Goal: Navigation & Orientation: Find specific page/section

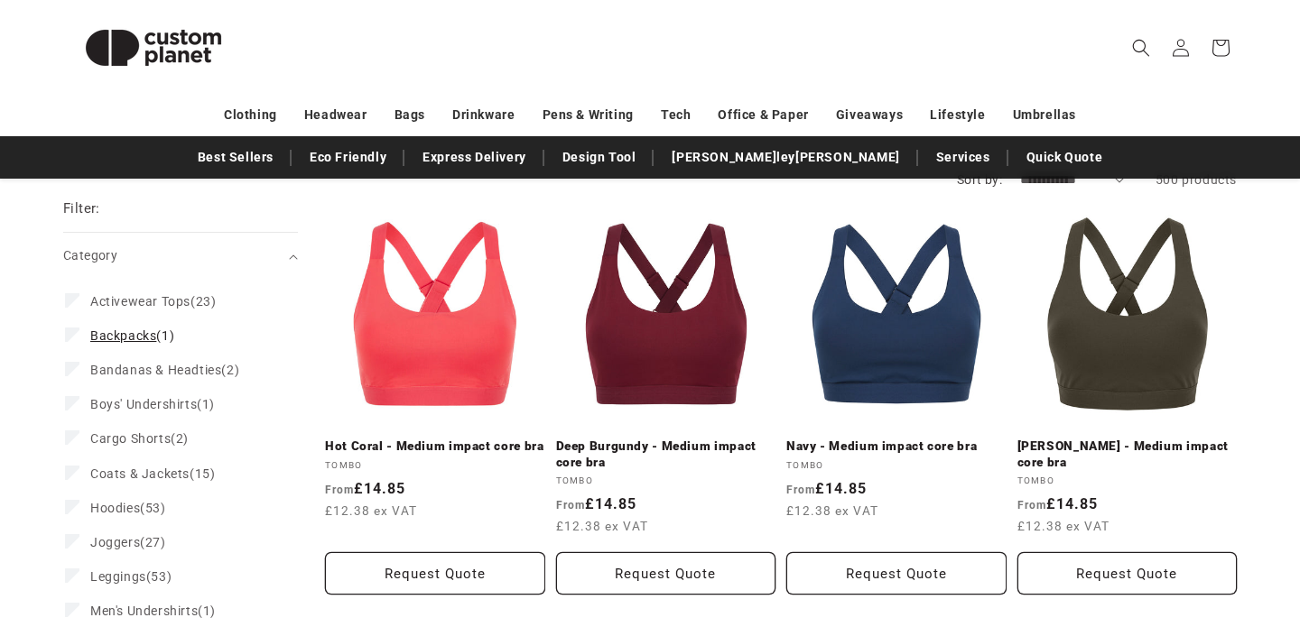
scroll to position [181, 0]
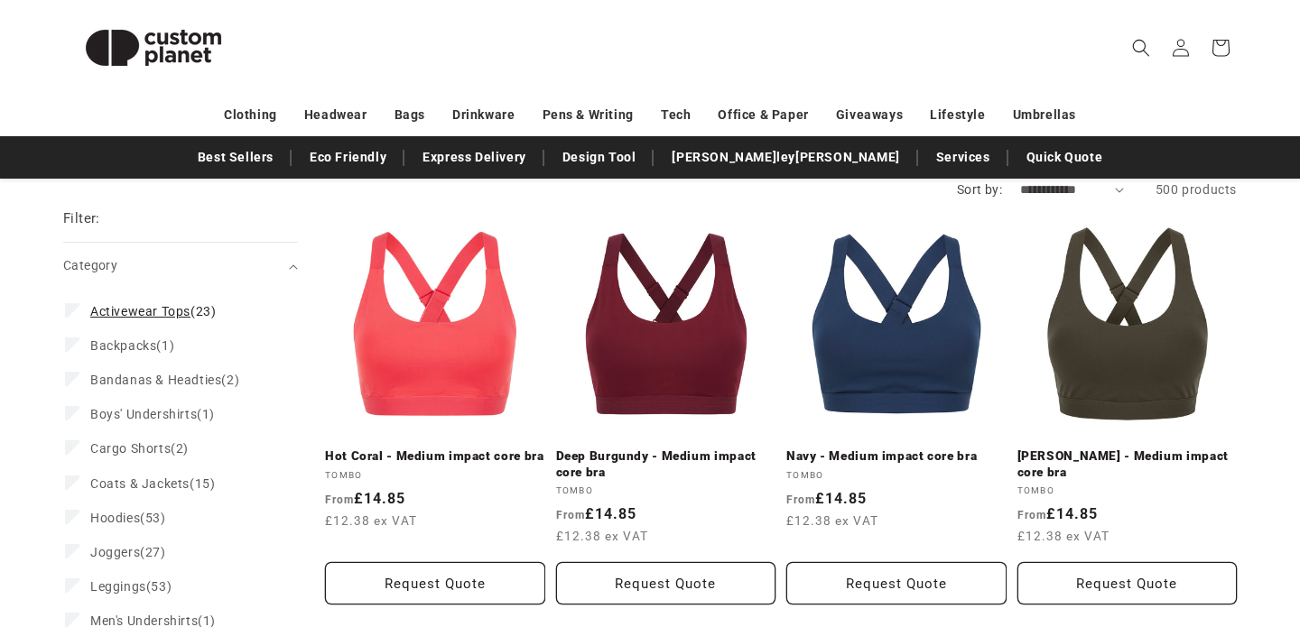
click at [96, 320] on label "Activewear Tops (23) Activewear Tops (23 products)" at bounding box center [175, 311] width 220 height 34
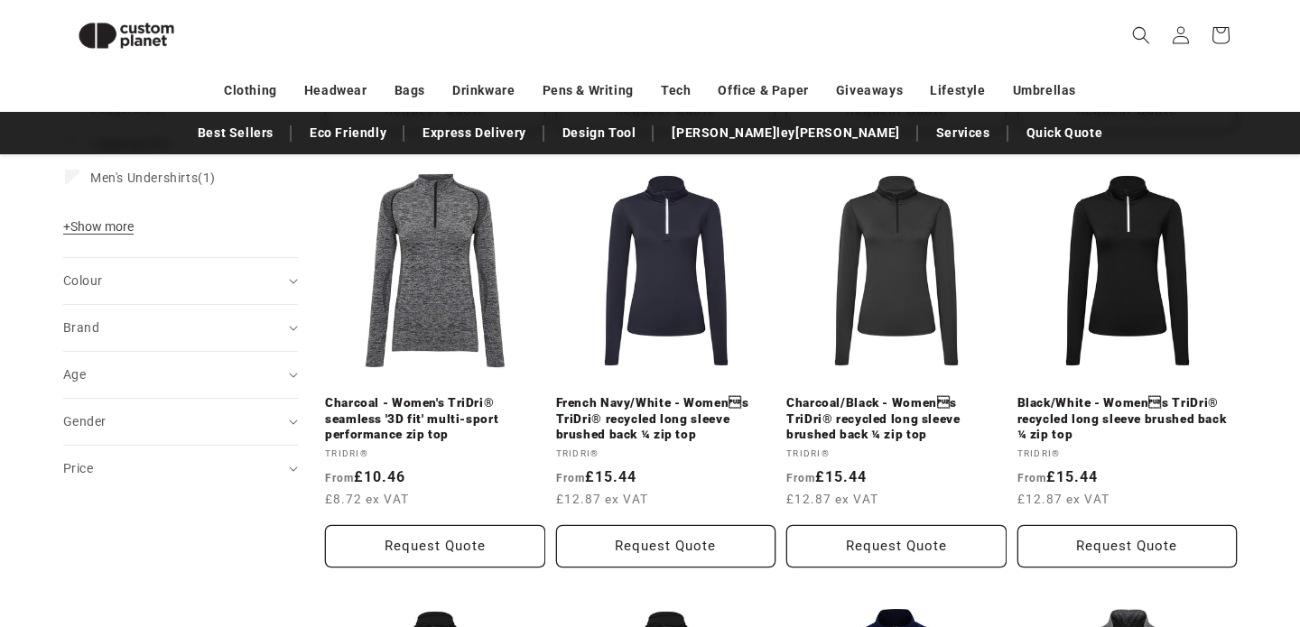
scroll to position [691, 0]
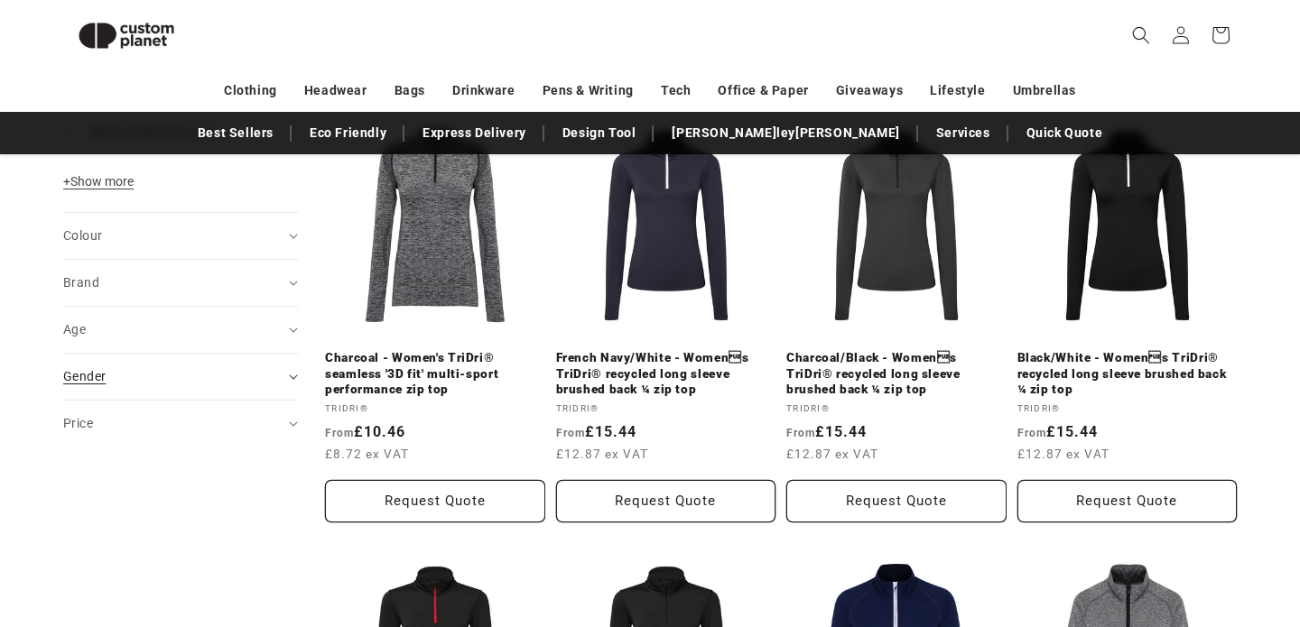
click at [184, 364] on summary "Gender (0)" at bounding box center [180, 377] width 235 height 46
click at [114, 455] on span "[DEMOGRAPHIC_DATA]" at bounding box center [161, 456] width 142 height 14
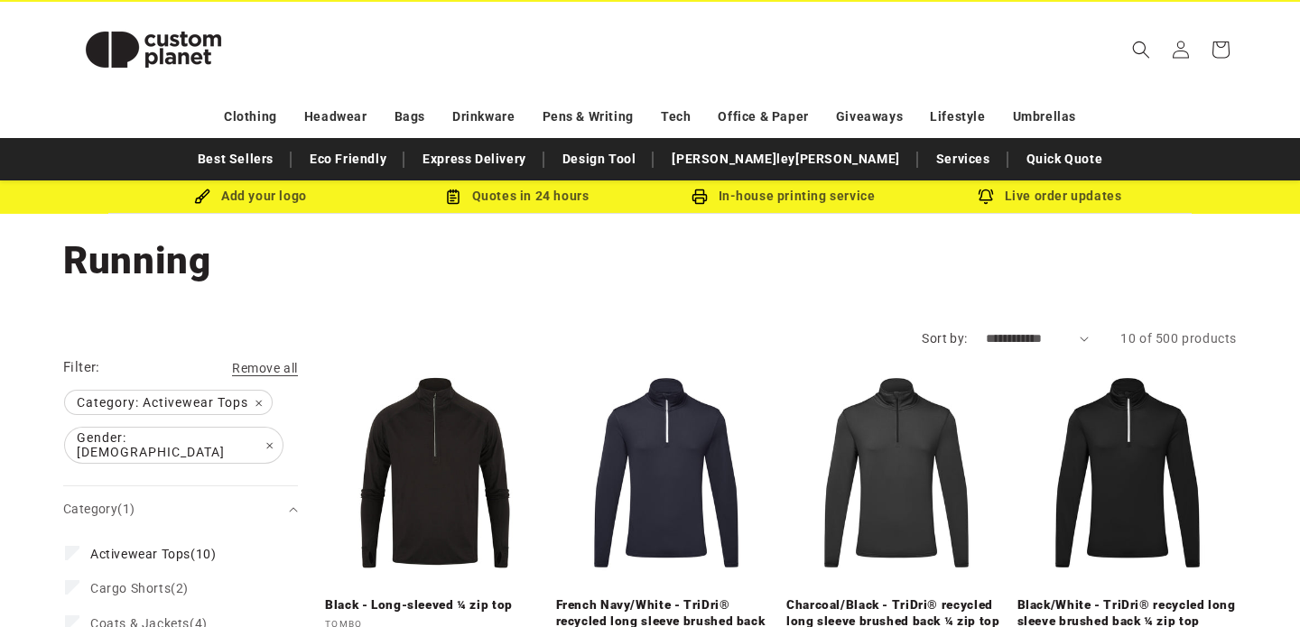
scroll to position [14, 0]
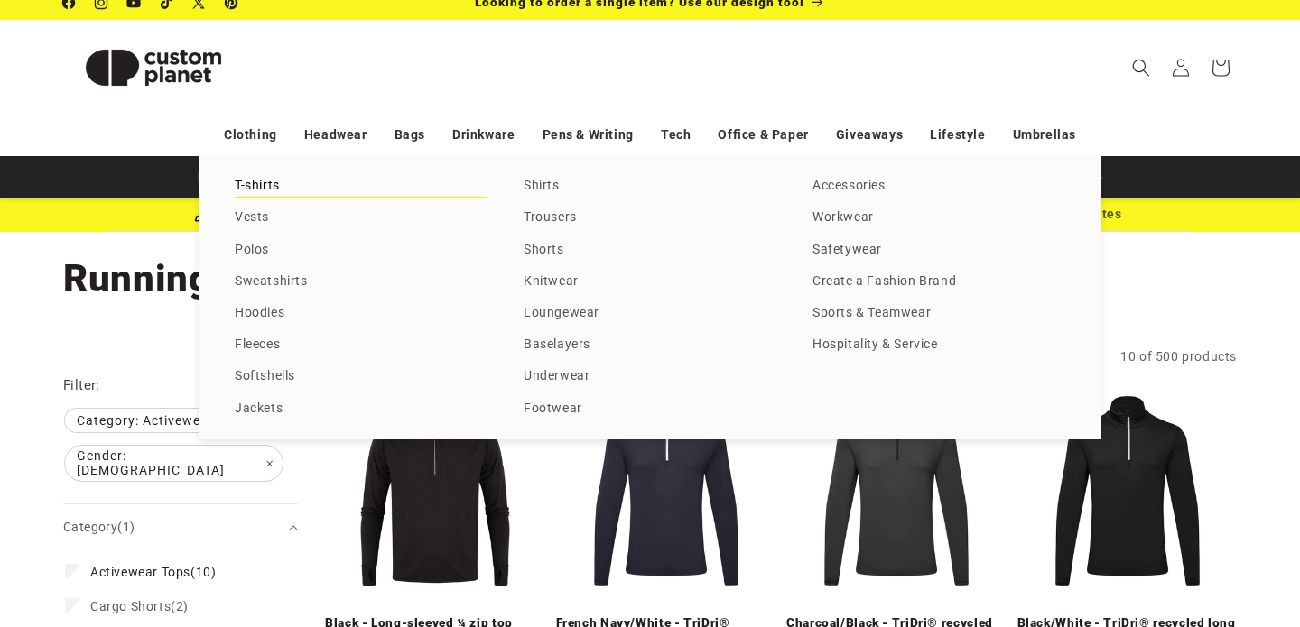
click at [262, 185] on link "T-shirts" at bounding box center [361, 186] width 253 height 24
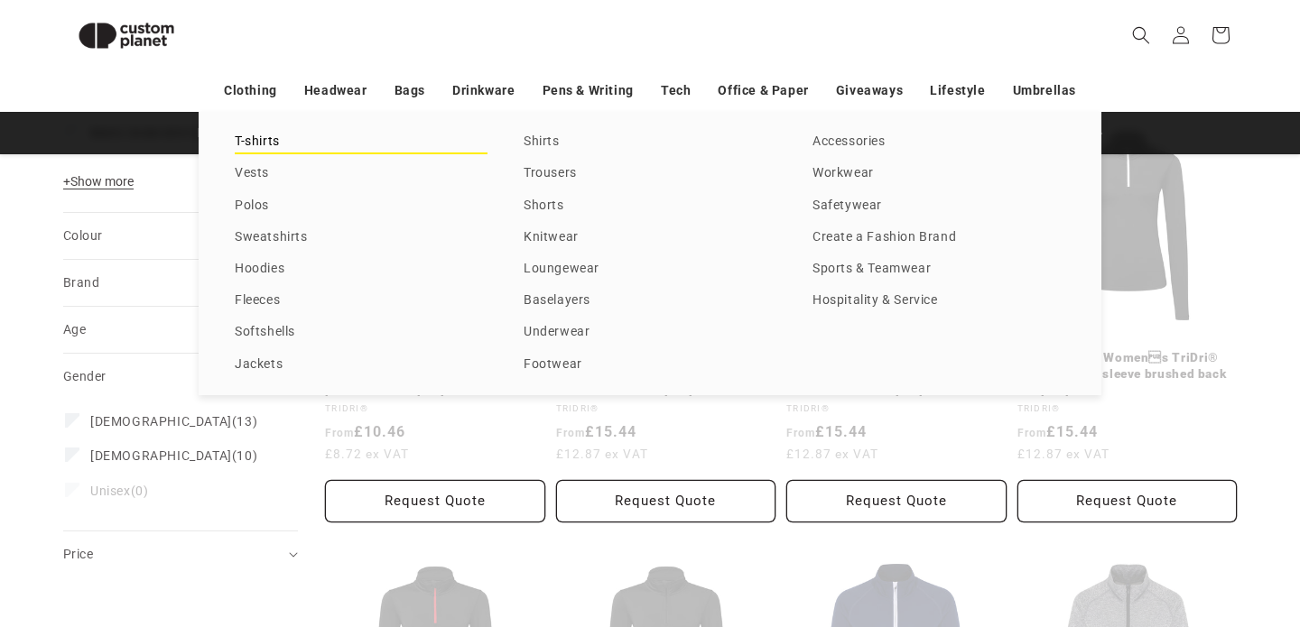
scroll to position [181, 0]
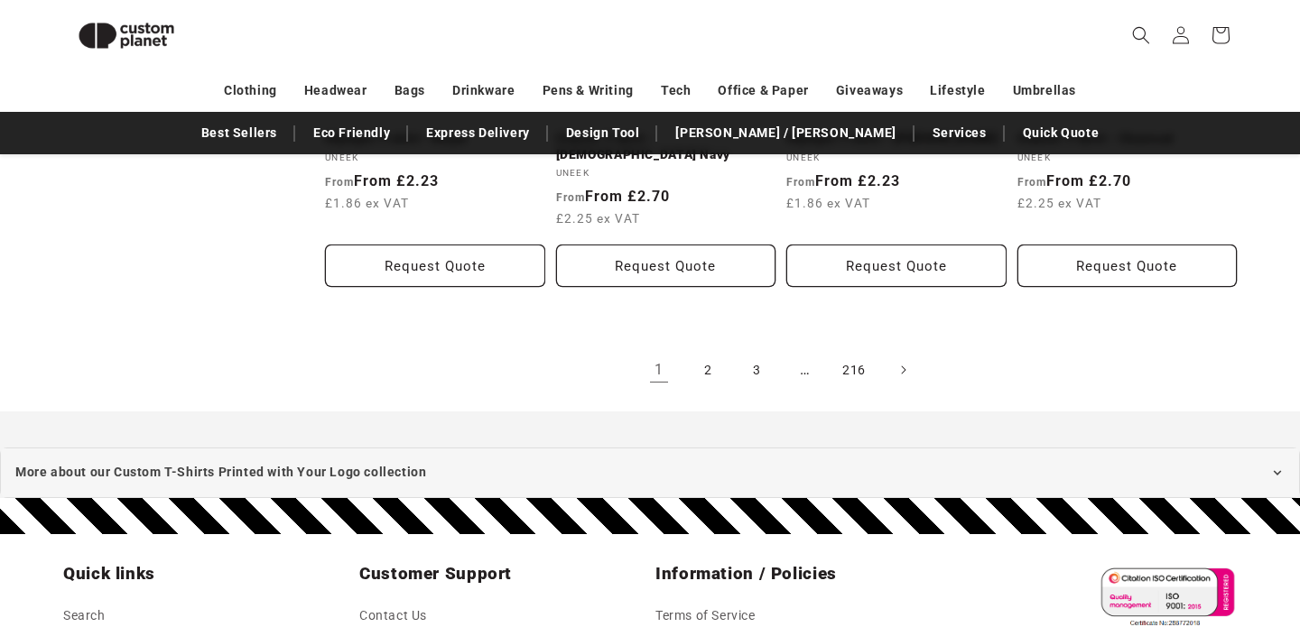
scroll to position [2123, 0]
